Goal: Find contact information: Find contact information

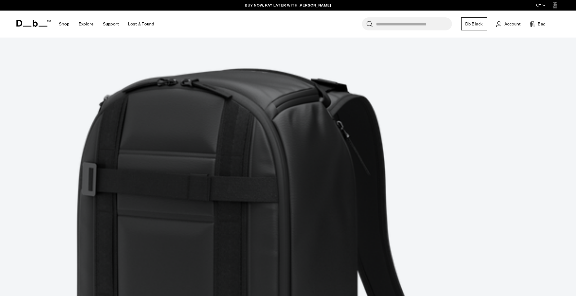
scroll to position [2373, 0]
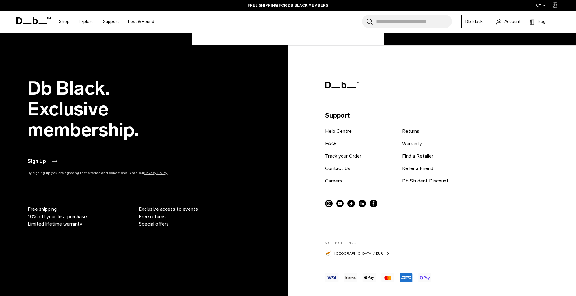
scroll to position [372, 0]
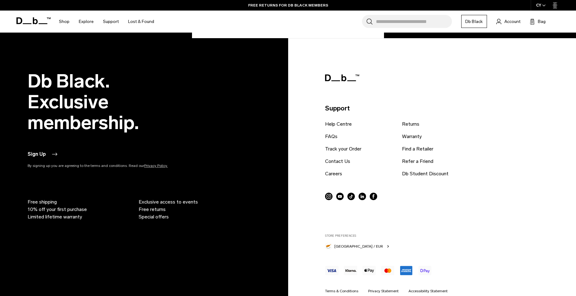
click at [374, 195] on icon at bounding box center [374, 197] width 2 height 4
click at [362, 196] on circle at bounding box center [362, 196] width 7 height 7
